Goal: Find specific page/section: Find specific page/section

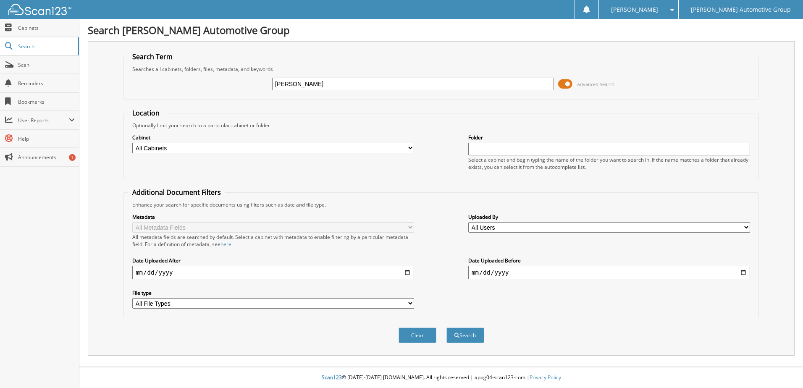
type input "[PERSON_NAME]"
click at [447, 328] on button "Search" at bounding box center [466, 336] width 38 height 16
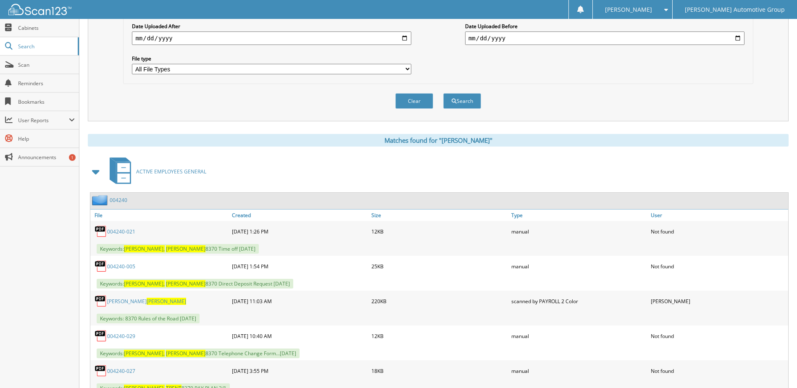
scroll to position [246, 0]
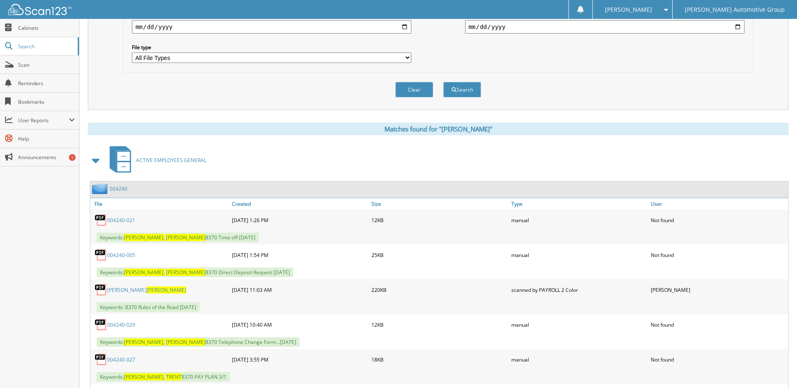
click at [116, 189] on link "004240" at bounding box center [119, 188] width 18 height 7
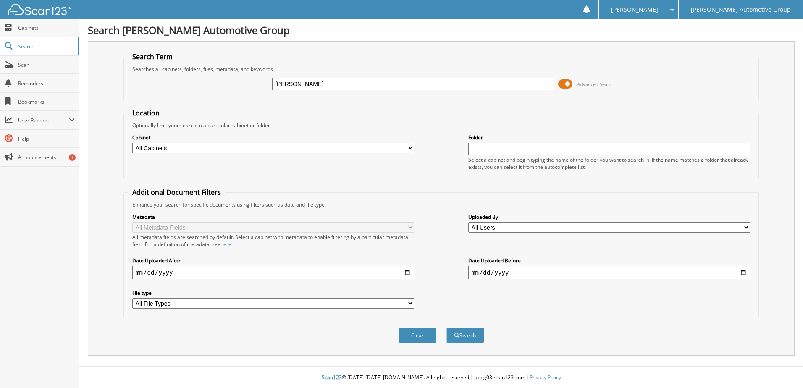
type input "bush, jonathan"
click at [463, 336] on button "Search" at bounding box center [466, 336] width 38 height 16
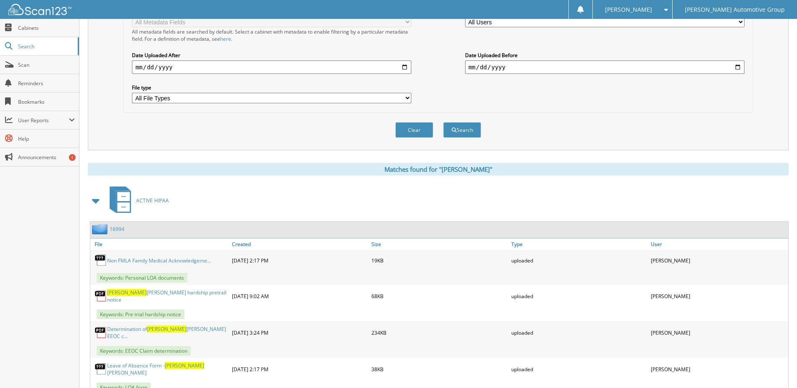
scroll to position [210, 0]
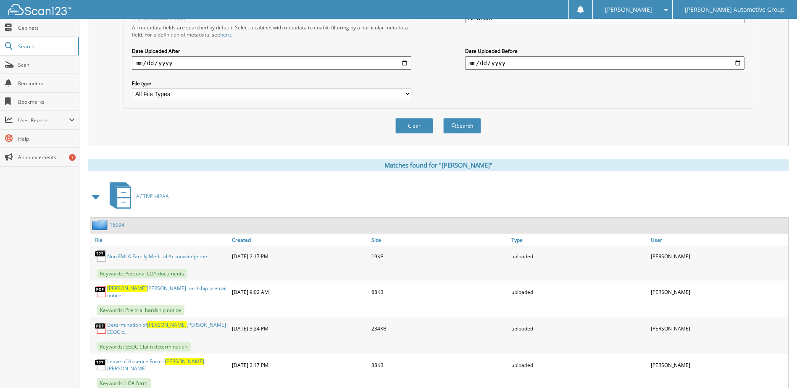
click at [119, 226] on link "16994" at bounding box center [117, 224] width 15 height 7
